Goal: Find specific page/section: Find specific page/section

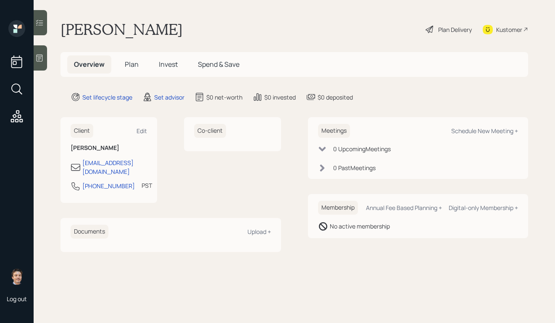
click at [481, 29] on div "Plan Delivery Kustomer" at bounding box center [476, 29] width 103 height 19
click at [498, 29] on div "Kustomer" at bounding box center [510, 29] width 26 height 9
